Goal: Transaction & Acquisition: Purchase product/service

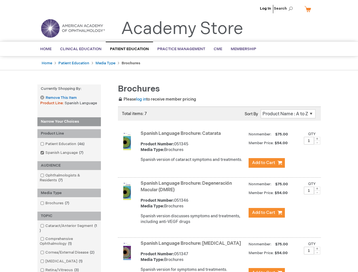
click at [285, 9] on span "Search" at bounding box center [285, 8] width 22 height 11
click at [69, 89] on strong "Currently Shopping by:" at bounding box center [69, 89] width 64 height 9
click at [69, 134] on div "Product Line" at bounding box center [69, 133] width 64 height 9
click at [69, 166] on div "AUDIENCE" at bounding box center [69, 165] width 64 height 9
click at [69, 193] on div "Media Type" at bounding box center [69, 193] width 64 height 9
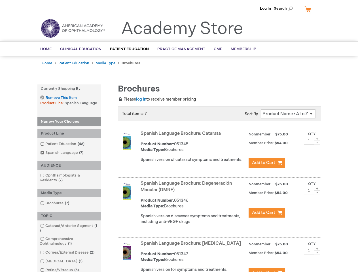
click at [69, 216] on div "TOPIC" at bounding box center [69, 216] width 64 height 9
click at [317, 139] on span at bounding box center [317, 139] width 6 height 4
click at [317, 143] on span at bounding box center [317, 143] width 6 height 4
type input "1"
click at [317, 189] on span at bounding box center [317, 189] width 6 height 4
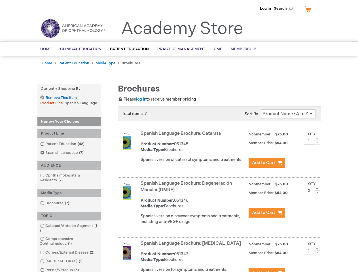
click at [317, 193] on span at bounding box center [317, 193] width 6 height 4
type input "1"
